Goal: Check status

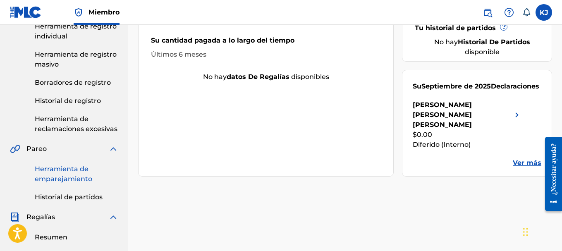
scroll to position [207, 0]
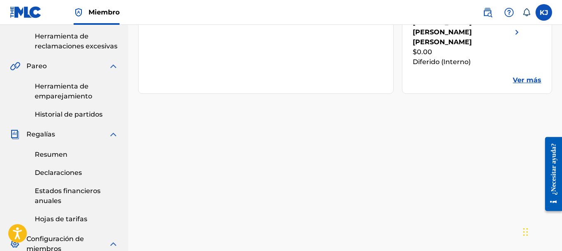
click at [68, 160] on div "Resumen Declaraciones Estados financieros anuales Hojas de tarifas" at bounding box center [64, 181] width 108 height 85
click at [67, 157] on font "Resumen" at bounding box center [51, 154] width 33 height 8
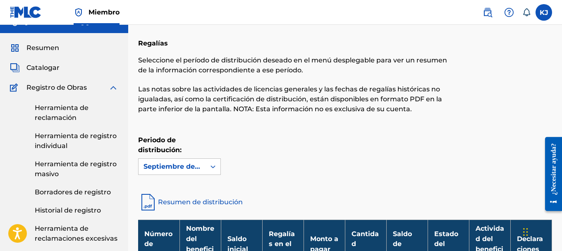
scroll to position [124, 0]
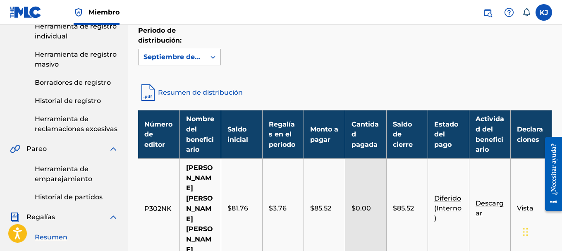
click at [213, 60] on icon at bounding box center [213, 57] width 8 height 8
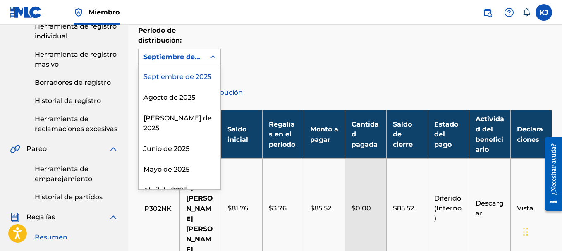
click at [296, 50] on div "Periodo de distribución: Hay 54 resultados disponibles. Use las teclas Arriba y…" at bounding box center [345, 46] width 414 height 40
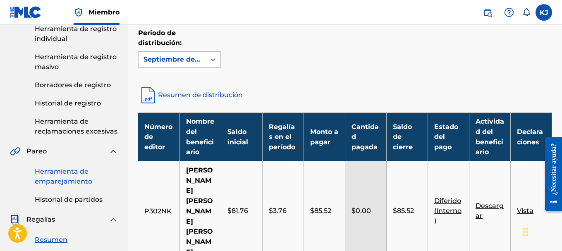
scroll to position [0, 0]
